Goal: Information Seeking & Learning: Learn about a topic

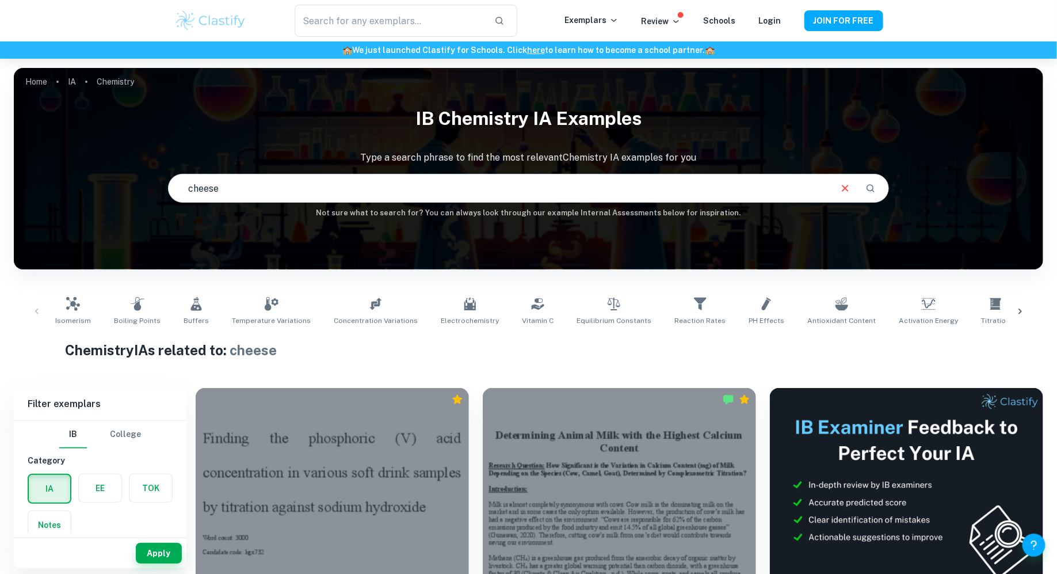
click at [417, 177] on input "cheese" at bounding box center [499, 188] width 661 height 32
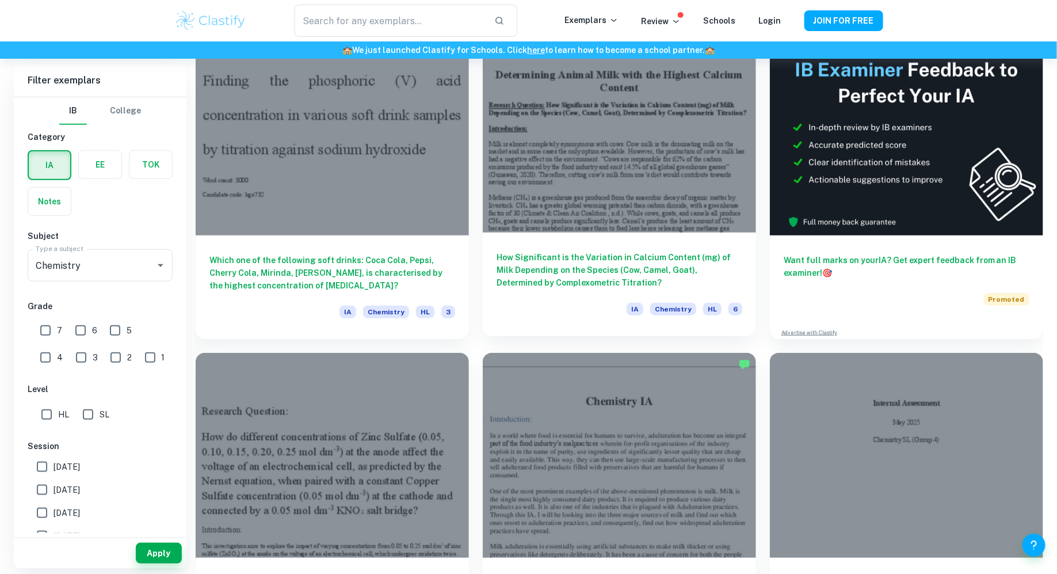
scroll to position [355, 0]
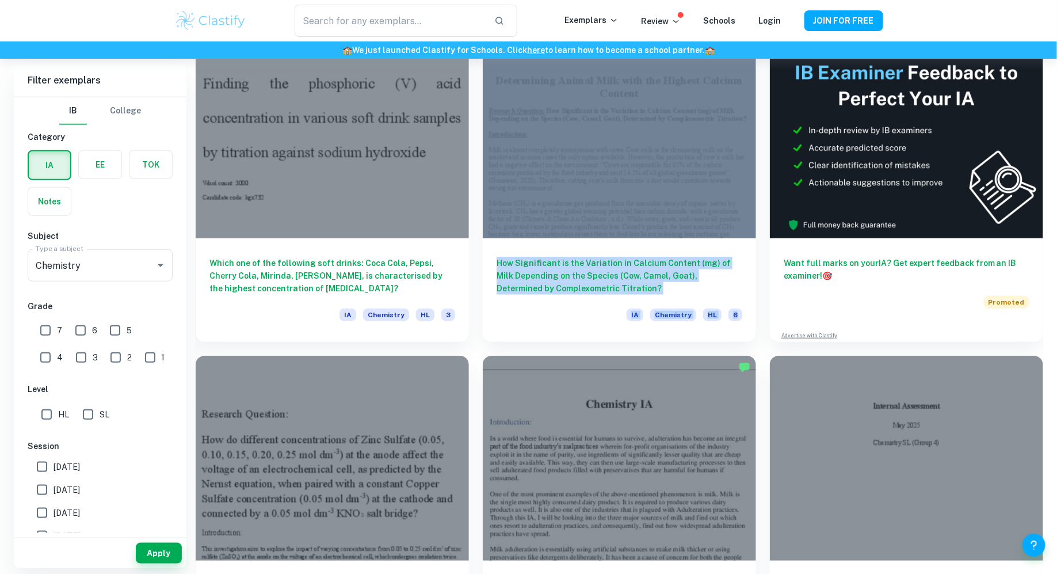
click at [473, 193] on div "How Significant is the Variation in Calcium Content (mg) of Milk Depending on t…" at bounding box center [612, 181] width 287 height 322
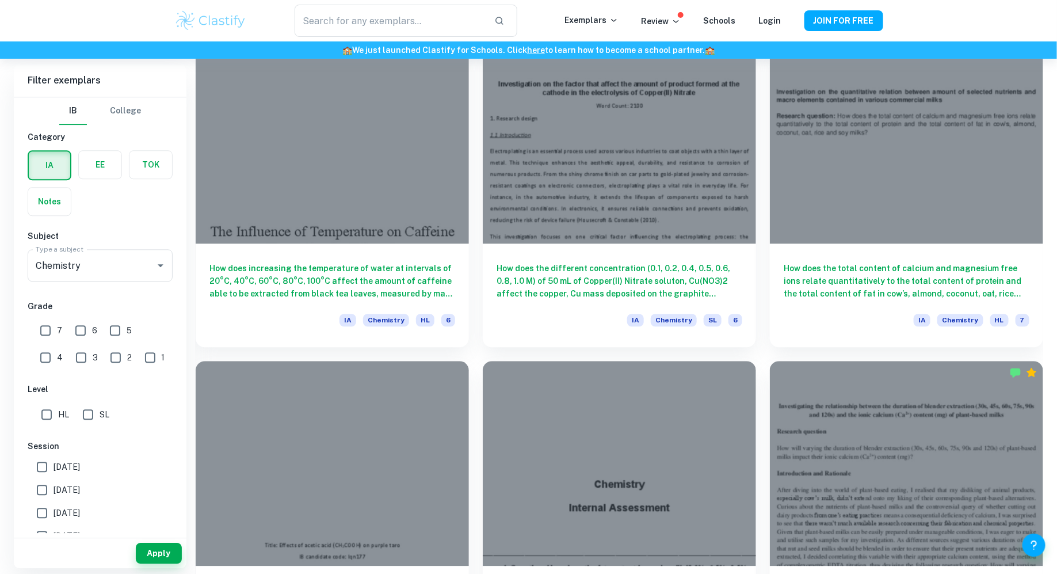
scroll to position [1316, 0]
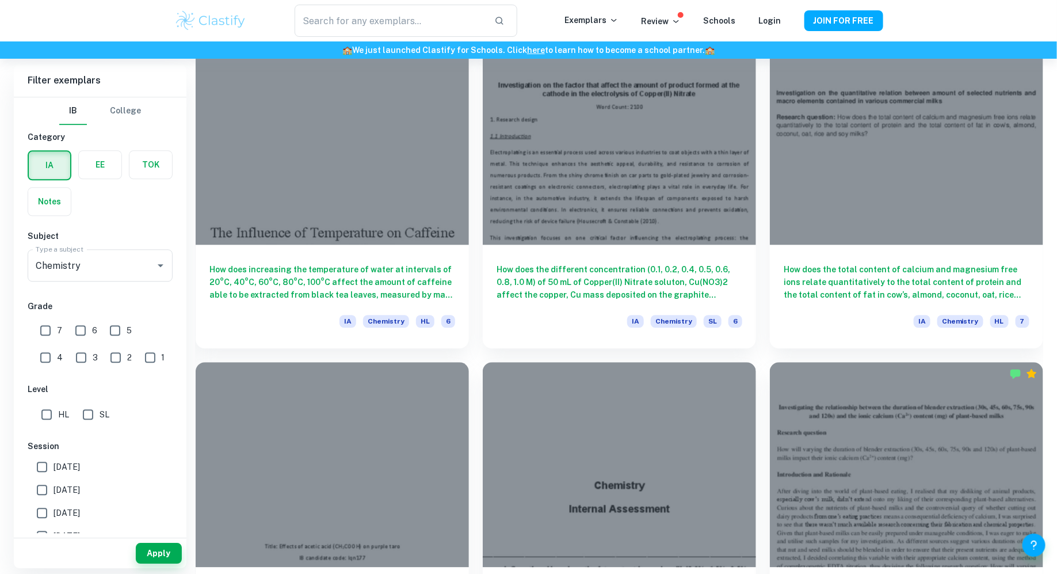
click at [476, 78] on div "How does the different concentration (0.1, 0.2, 0.4, 0.5, 0.6, 0.8, 1.0 M) of 5…" at bounding box center [612, 187] width 287 height 322
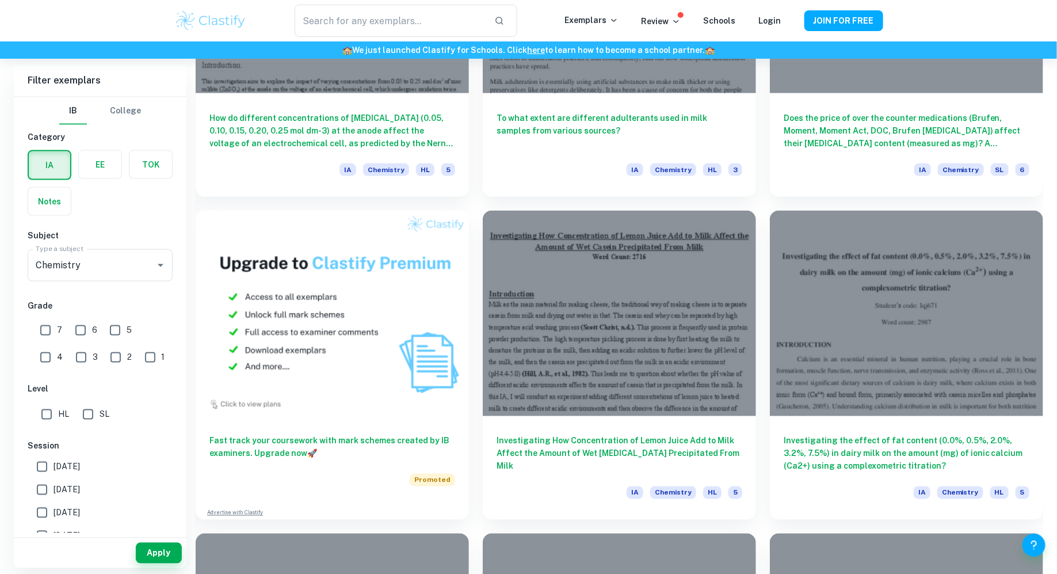
scroll to position [0, 0]
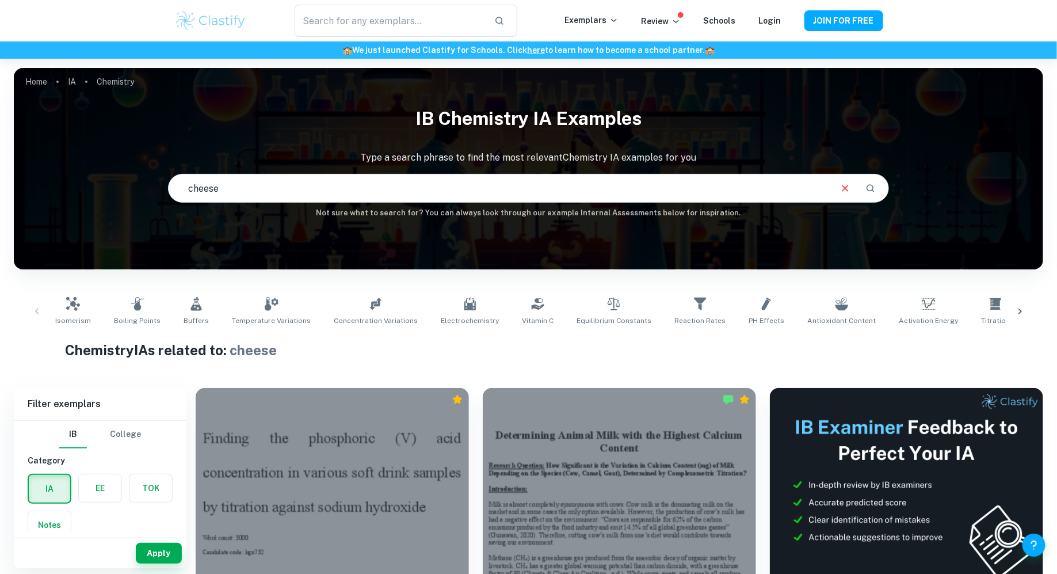
click at [447, 182] on input "cheese" at bounding box center [499, 188] width 661 height 32
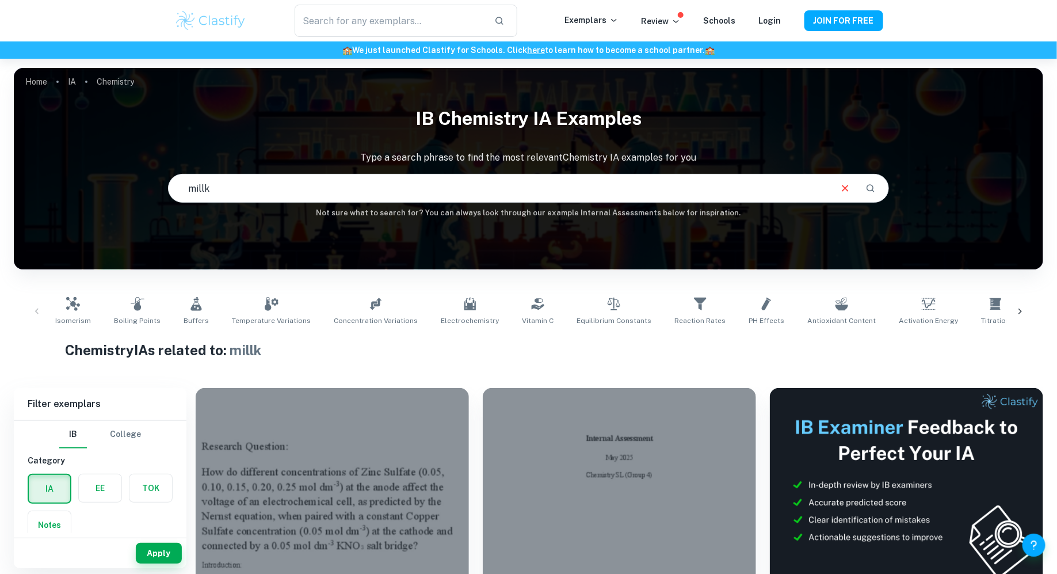
click at [223, 181] on input "millk" at bounding box center [499, 188] width 661 height 32
type input "milk"
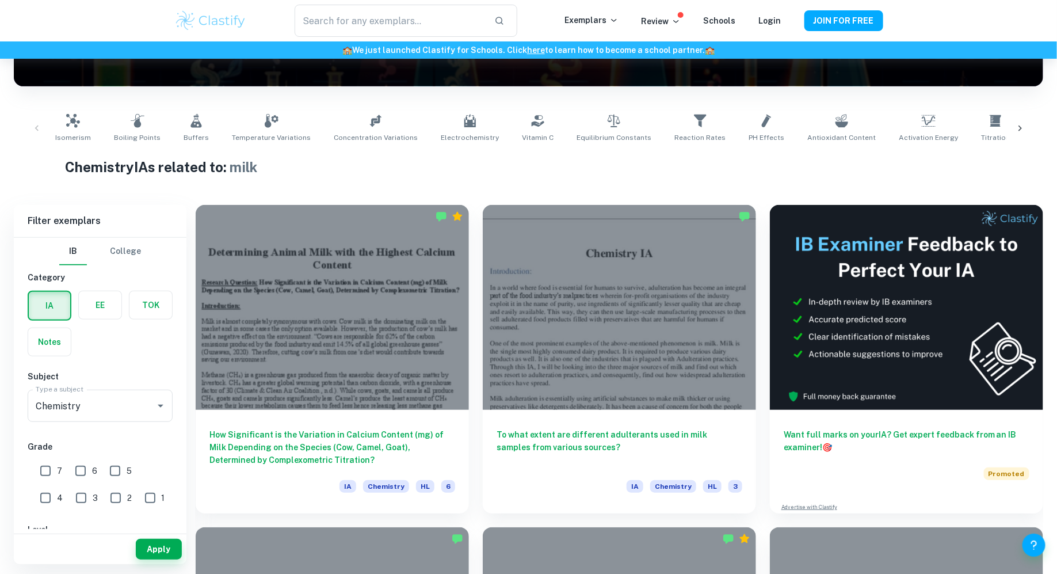
scroll to position [186, 0]
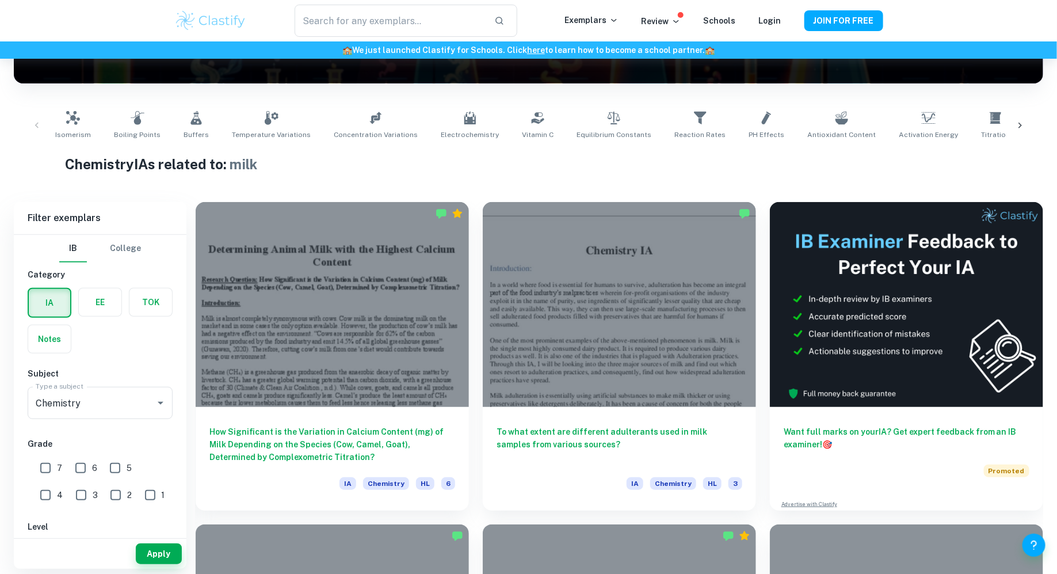
click at [488, 168] on h1 "Chemistry IAs related to: milk" at bounding box center [528, 164] width 927 height 21
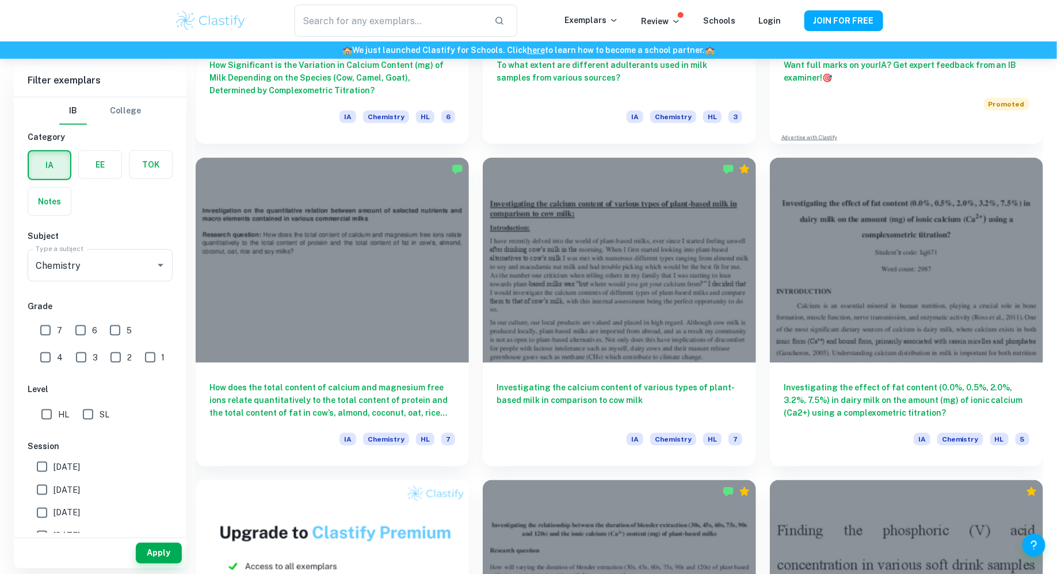
scroll to position [551, 0]
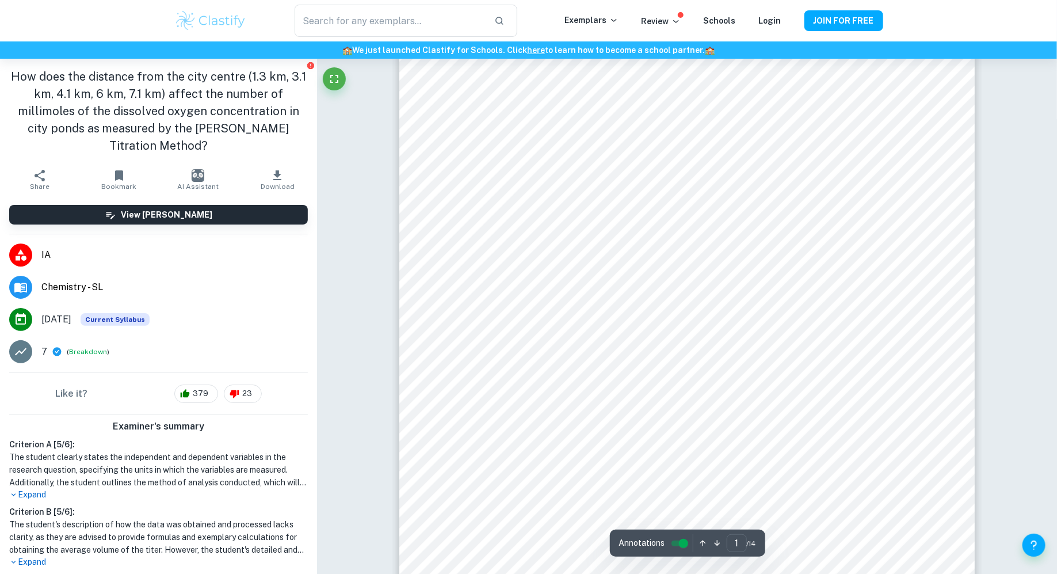
scroll to position [33, 0]
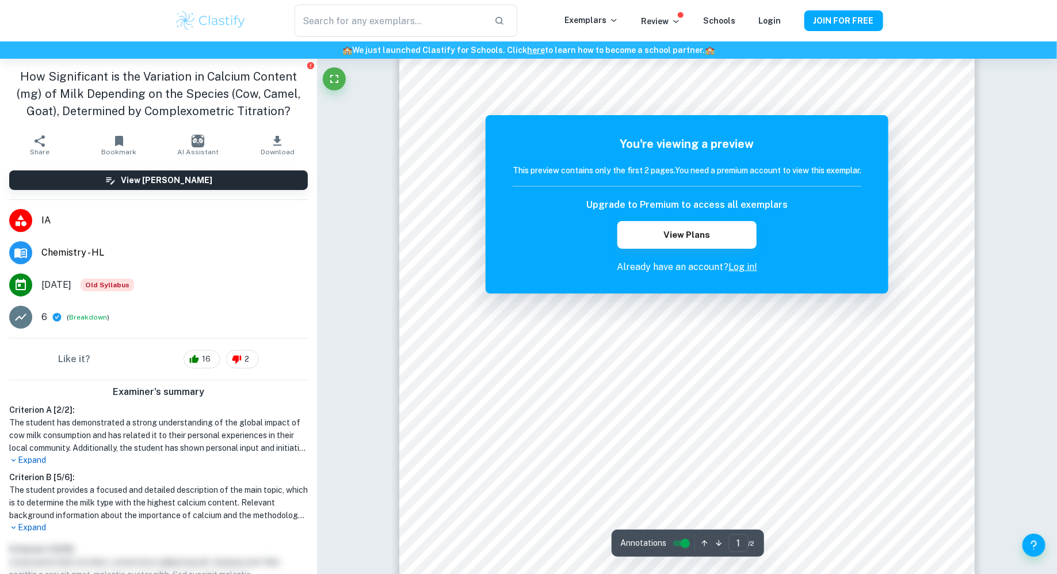
scroll to position [128, 0]
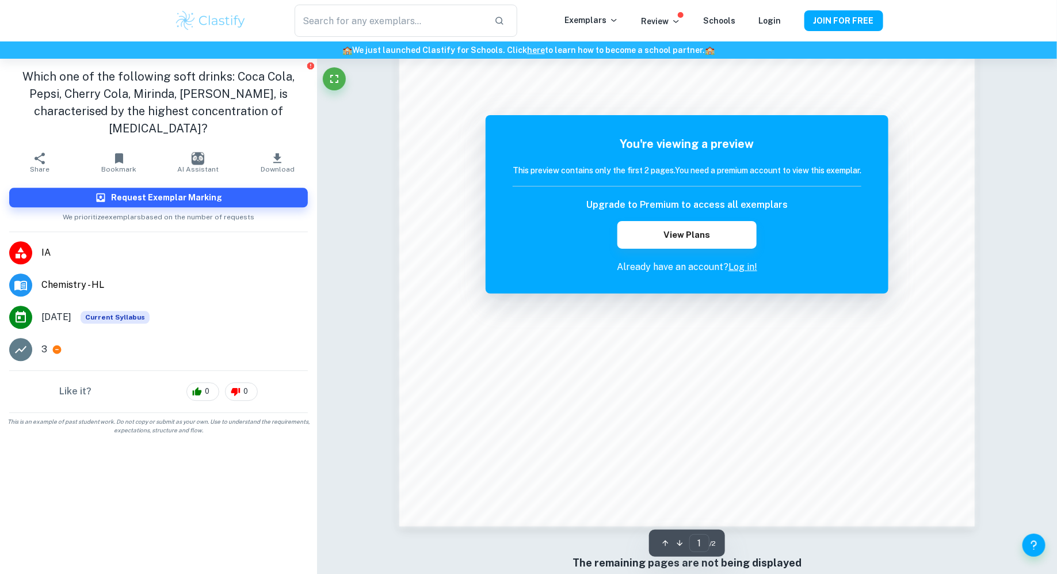
scroll to position [1206, 0]
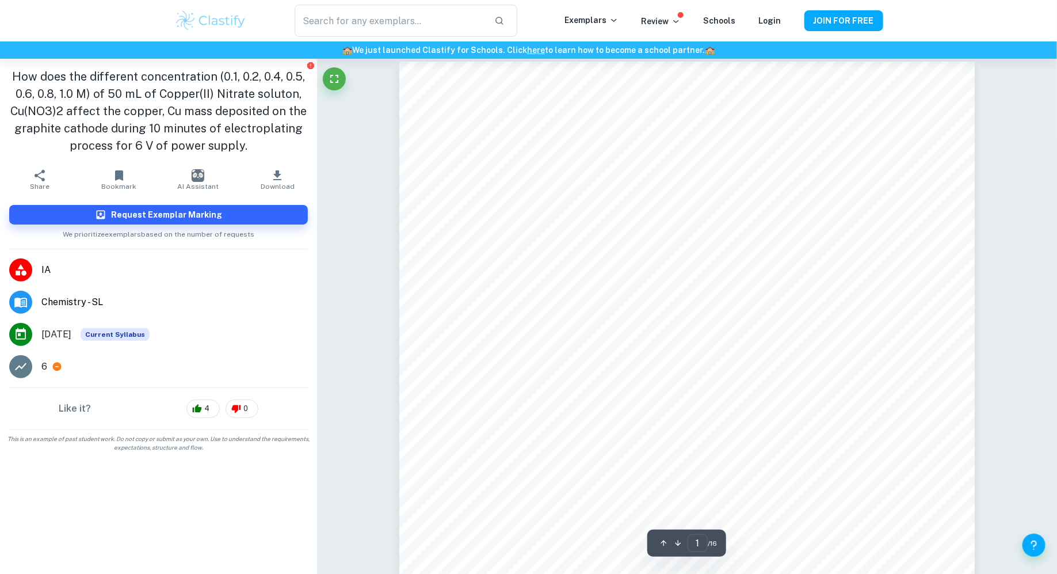
scroll to position [13, 0]
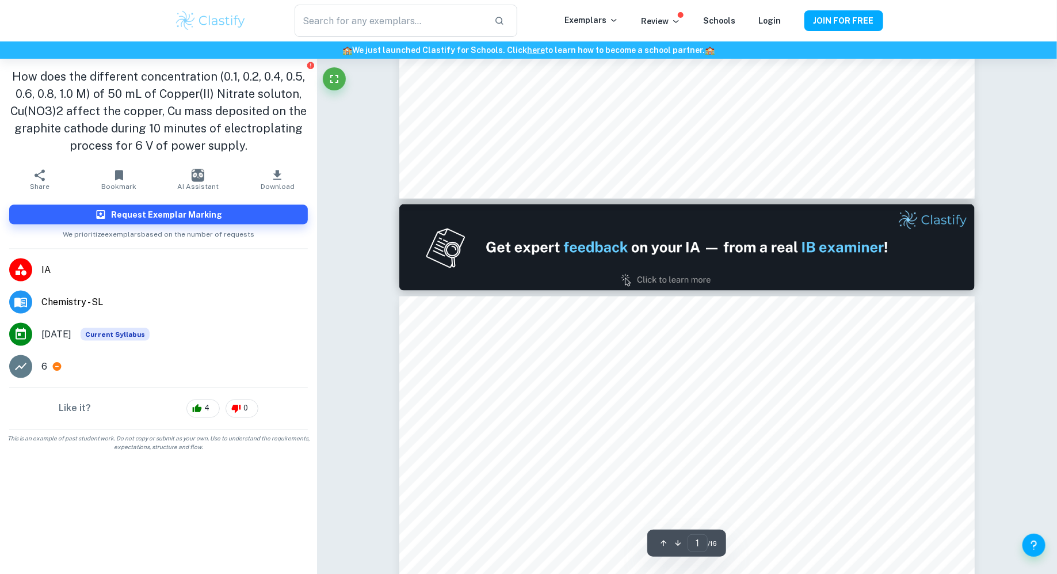
type input "2"
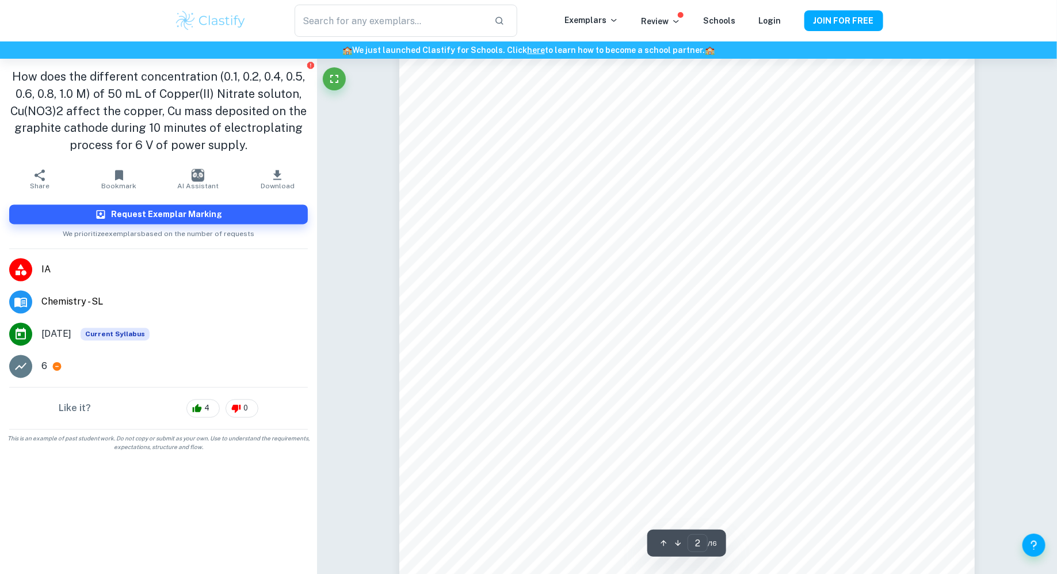
scroll to position [946, 0]
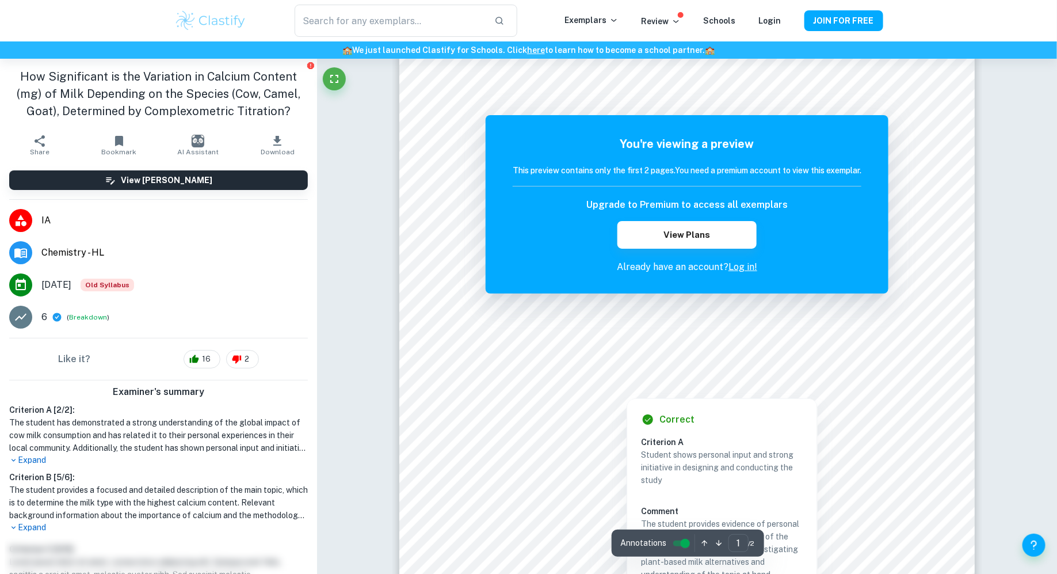
scroll to position [177, 0]
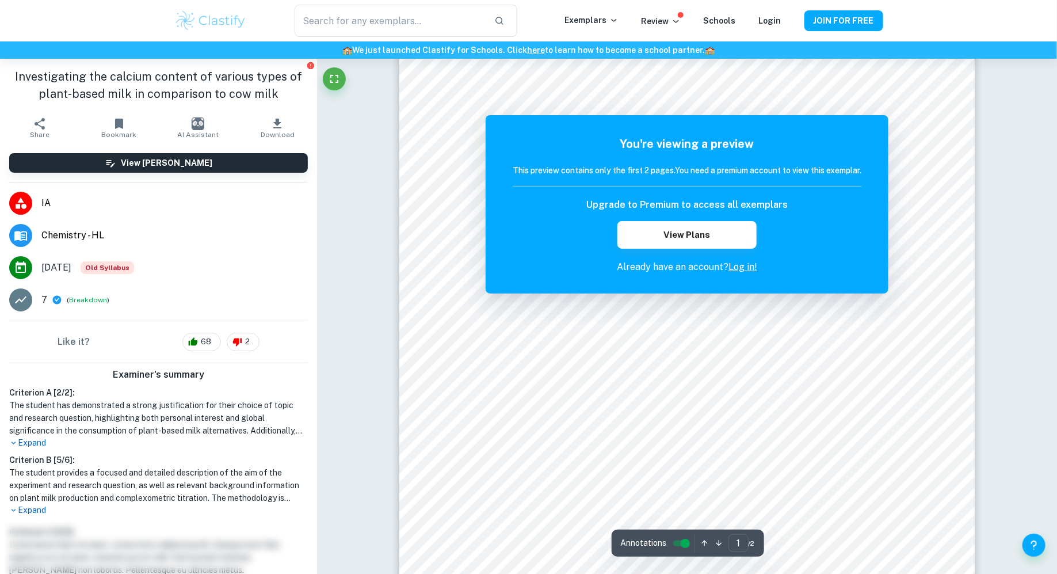
scroll to position [174, 0]
